Goal: Communication & Community: Answer question/provide support

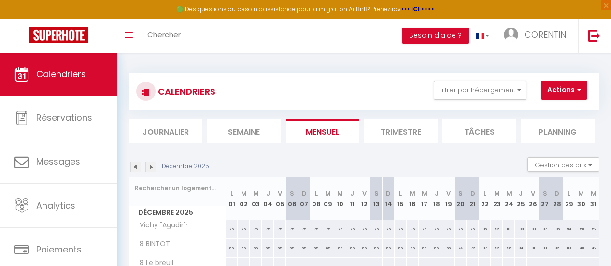
scroll to position [169, 0]
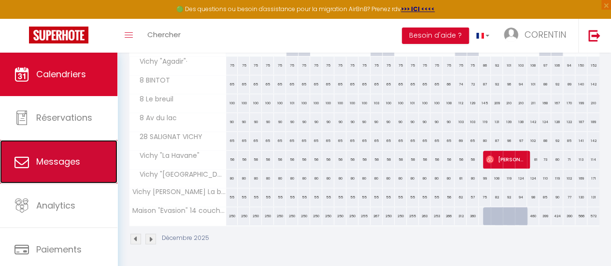
click at [51, 159] on span "Messages" at bounding box center [58, 162] width 44 height 12
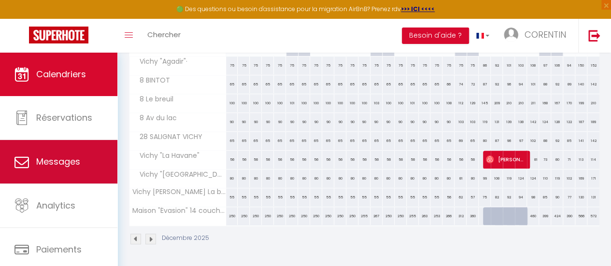
select select "message"
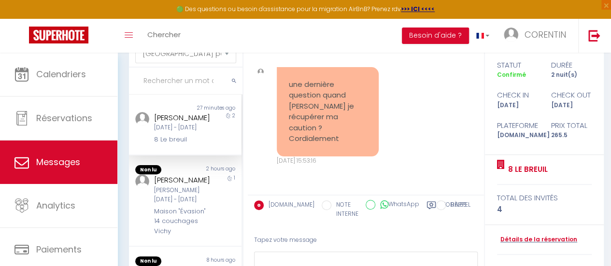
scroll to position [79, 0]
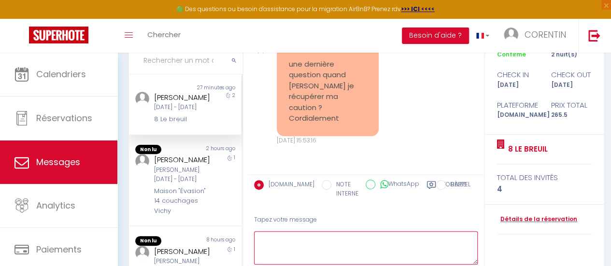
click at [311, 235] on textarea at bounding box center [366, 247] width 224 height 33
click at [321, 240] on textarea "Votre caution devrit etre automatiquelent" at bounding box center [366, 247] width 224 height 33
click at [322, 240] on textarea "Votre caution devrit etre automatiquelent" at bounding box center [366, 247] width 224 height 33
click at [326, 239] on textarea "Votre caution devrit etre automatiquelent" at bounding box center [366, 247] width 224 height 33
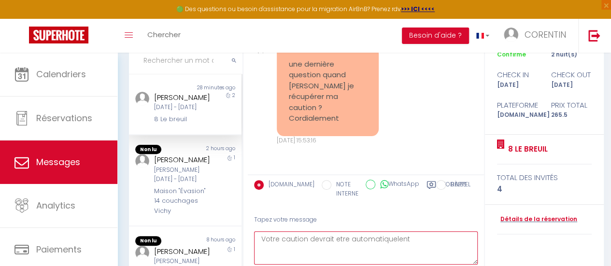
click at [343, 241] on textarea "Votre caution devrait etre automatiquelent" at bounding box center [366, 247] width 224 height 33
click at [339, 241] on textarea "Votre caution devrait etre automatiquelent" at bounding box center [366, 247] width 224 height 33
click at [338, 241] on textarea "Votre caution devrait etre automatiquelent" at bounding box center [366, 247] width 224 height 33
click at [404, 238] on textarea "Votre caution devrait être automatiquelent" at bounding box center [366, 247] width 224 height 33
click at [395, 239] on textarea "Votre caution devrait être automatiquelent" at bounding box center [366, 247] width 224 height 33
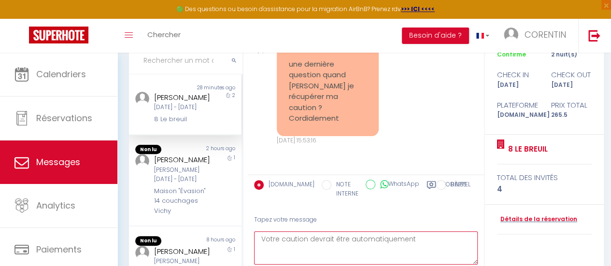
click at [414, 238] on textarea "Votre caution devrait être automatiquement" at bounding box center [366, 247] width 224 height 33
click at [294, 261] on textarea "Votre caution devrait être automatiquement remise d'ici 24 heures. Si vous n',a…" at bounding box center [366, 247] width 224 height 33
click at [358, 252] on textarea "Votre caution devrait être automatiquement remise d'ici 24 heures. Si vous n'av…" at bounding box center [366, 247] width 224 height 33
click at [361, 255] on textarea "Votre caution devrait être automatiquement remise d'ici 24 heures. Si vous n'av…" at bounding box center [366, 247] width 224 height 33
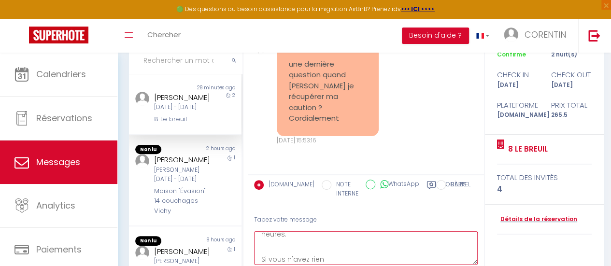
scroll to position [16, 0]
click at [323, 258] on textarea "Votre caution devrait être automatiquement remise d'ici 24 heures. Si vous n'av…" at bounding box center [366, 247] width 224 height 33
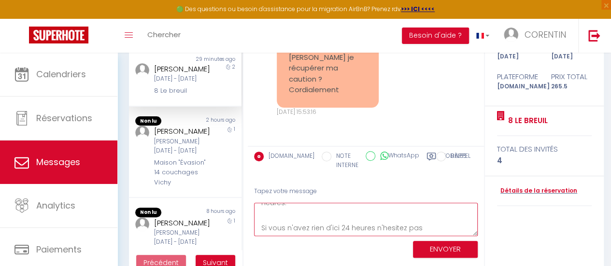
scroll to position [127, 0]
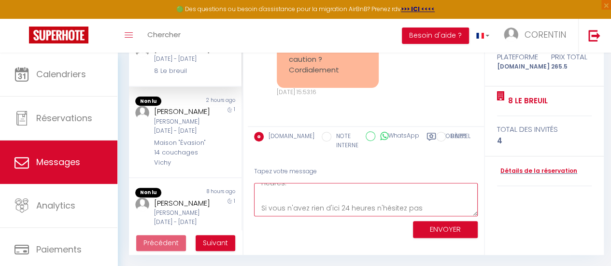
click at [427, 208] on textarea "Votre caution devrait être automatiquement remise d'ici 24 heures. Si vous n'av…" at bounding box center [366, 199] width 224 height 33
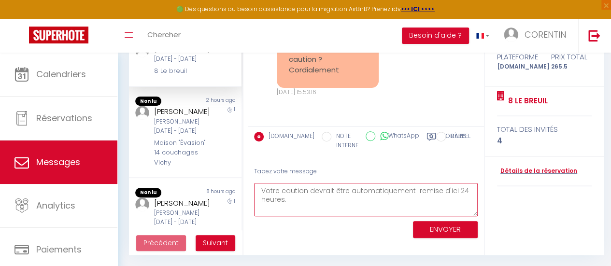
type textarea "Votre caution devrait être automatiquement remise d'ici 24 heures. Si vous n'av…"
click at [444, 234] on button "ENVOYER" at bounding box center [445, 229] width 65 height 17
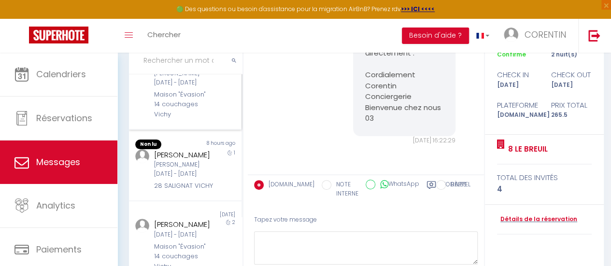
scroll to position [8318, 0]
click at [193, 191] on div "28 SALIGNAT VICHY" at bounding box center [183, 186] width 59 height 10
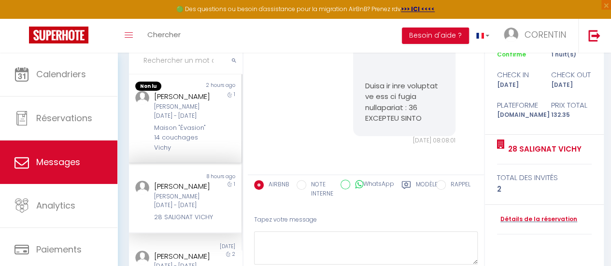
scroll to position [48, 0]
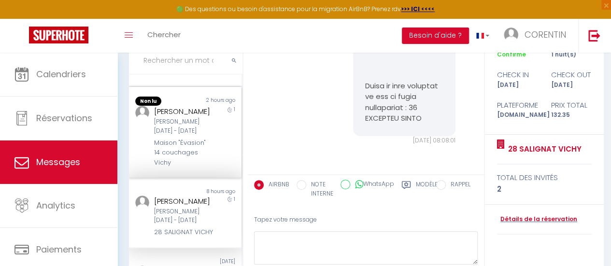
click at [160, 135] on div "[PERSON_NAME][DATE] - [DATE]" at bounding box center [183, 126] width 59 height 18
